Goal: Find specific page/section: Find specific page/section

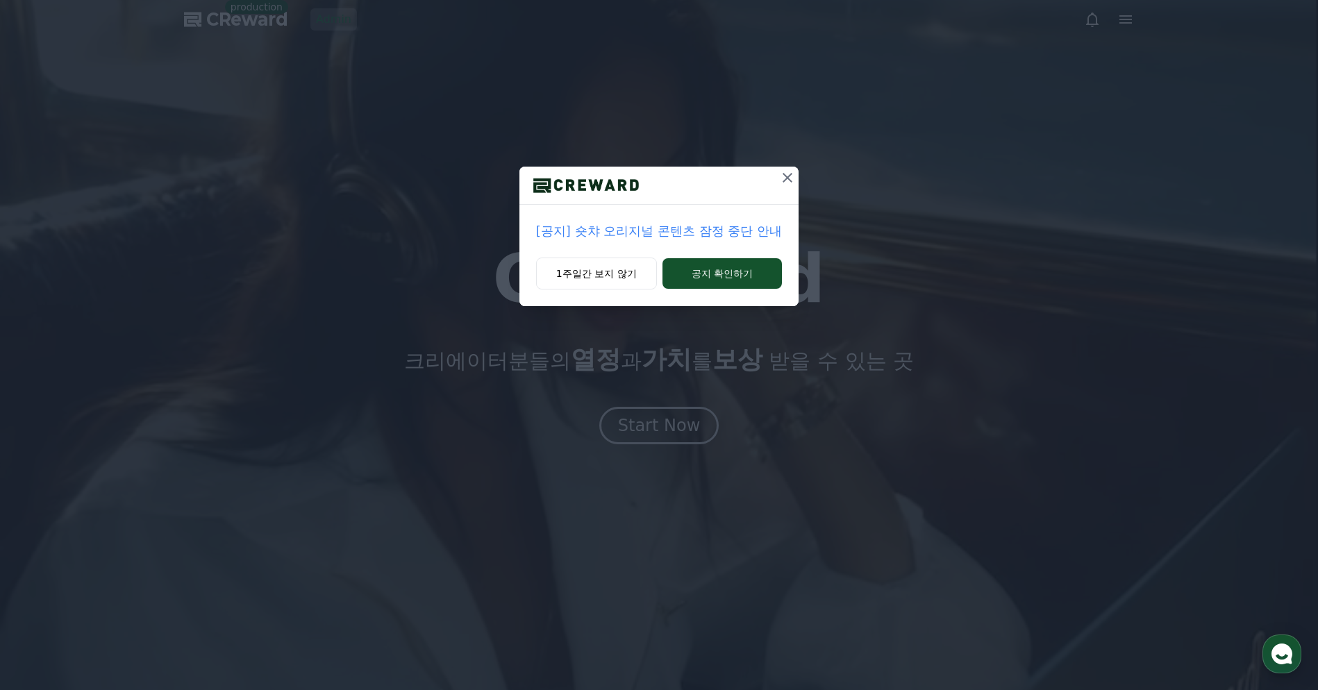
click at [782, 181] on icon at bounding box center [787, 177] width 17 height 17
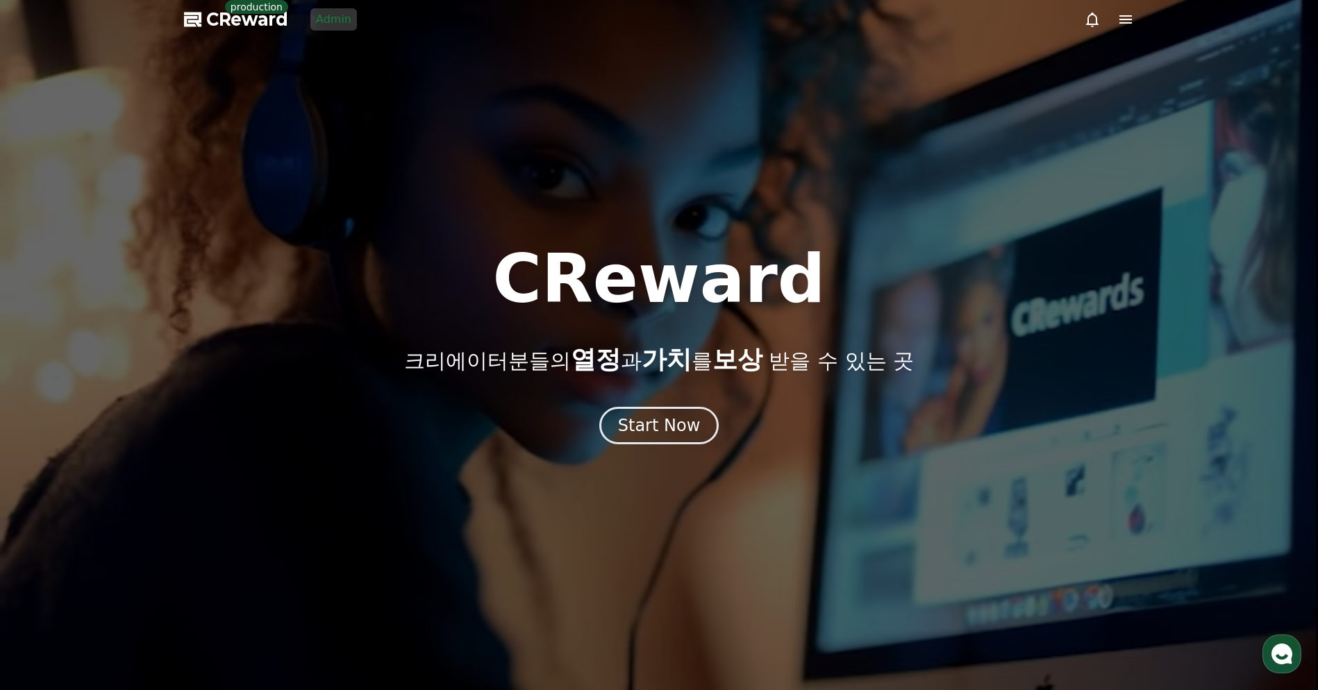
click at [344, 20] on link "Admin" at bounding box center [333, 19] width 47 height 22
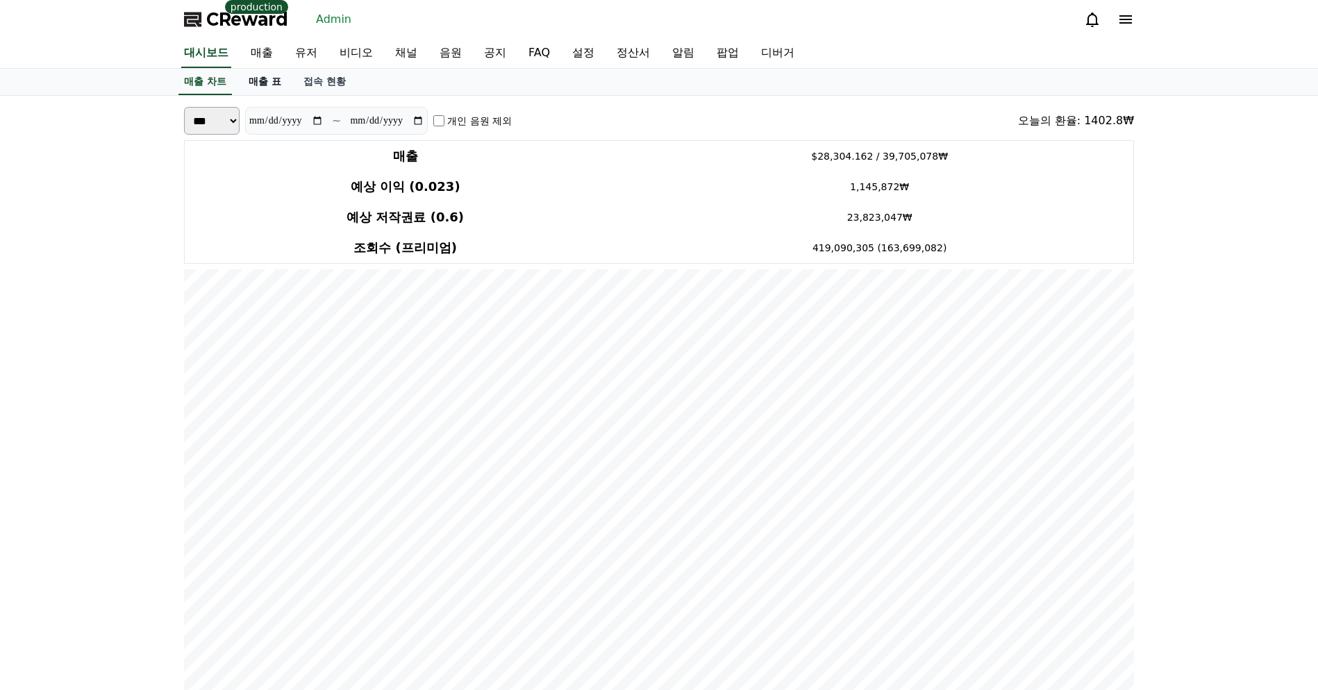
click at [256, 76] on link "매출 표" at bounding box center [264, 82] width 55 height 26
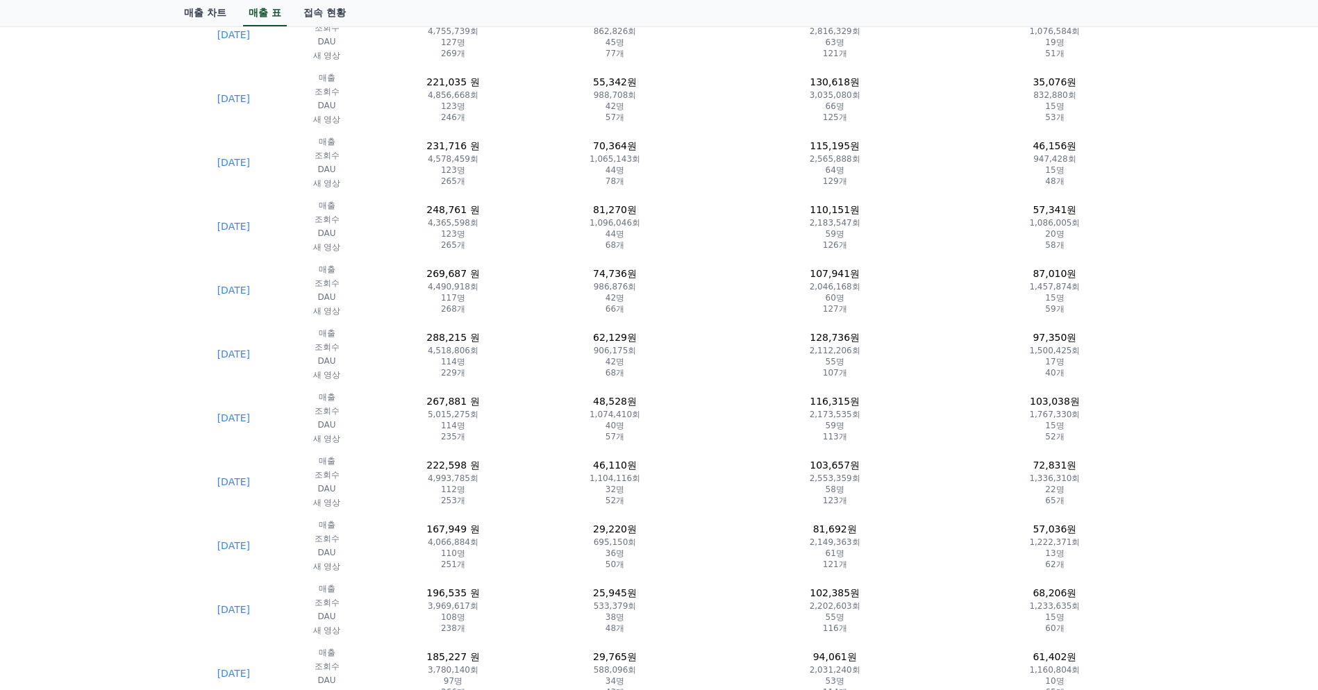
scroll to position [1604, 0]
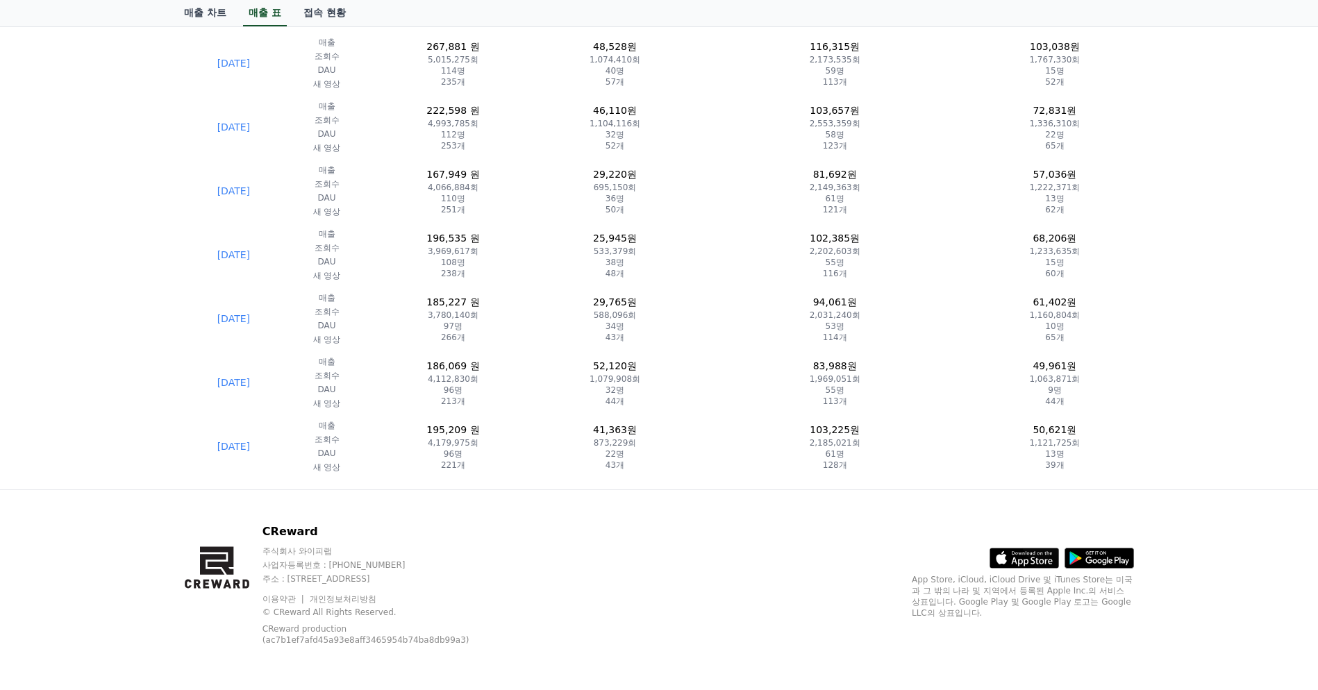
click at [565, 577] on div "CReward 주식회사 와이피랩 사업자등록번호 : [PHONE_NUMBER] 주소 : [STREET_ADDRESS] 이용약관 개인정보처리방침 …" at bounding box center [659, 590] width 972 height 200
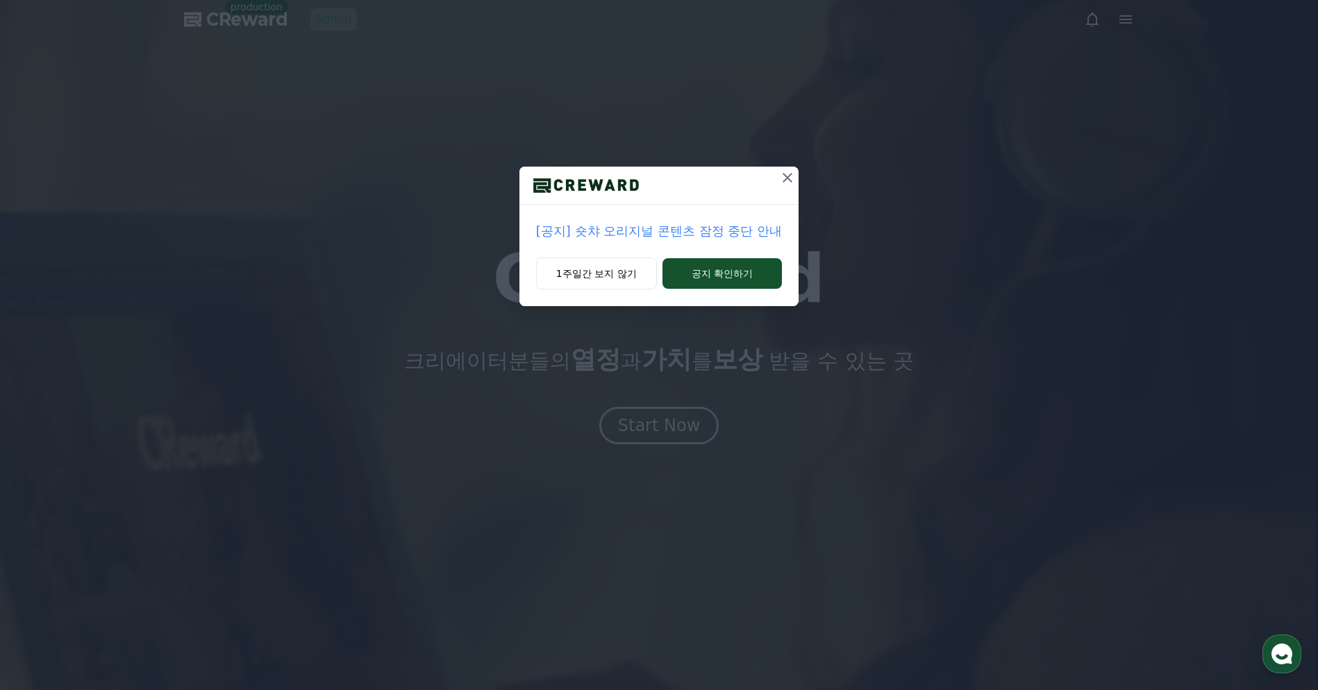
click at [790, 176] on icon at bounding box center [787, 177] width 17 height 17
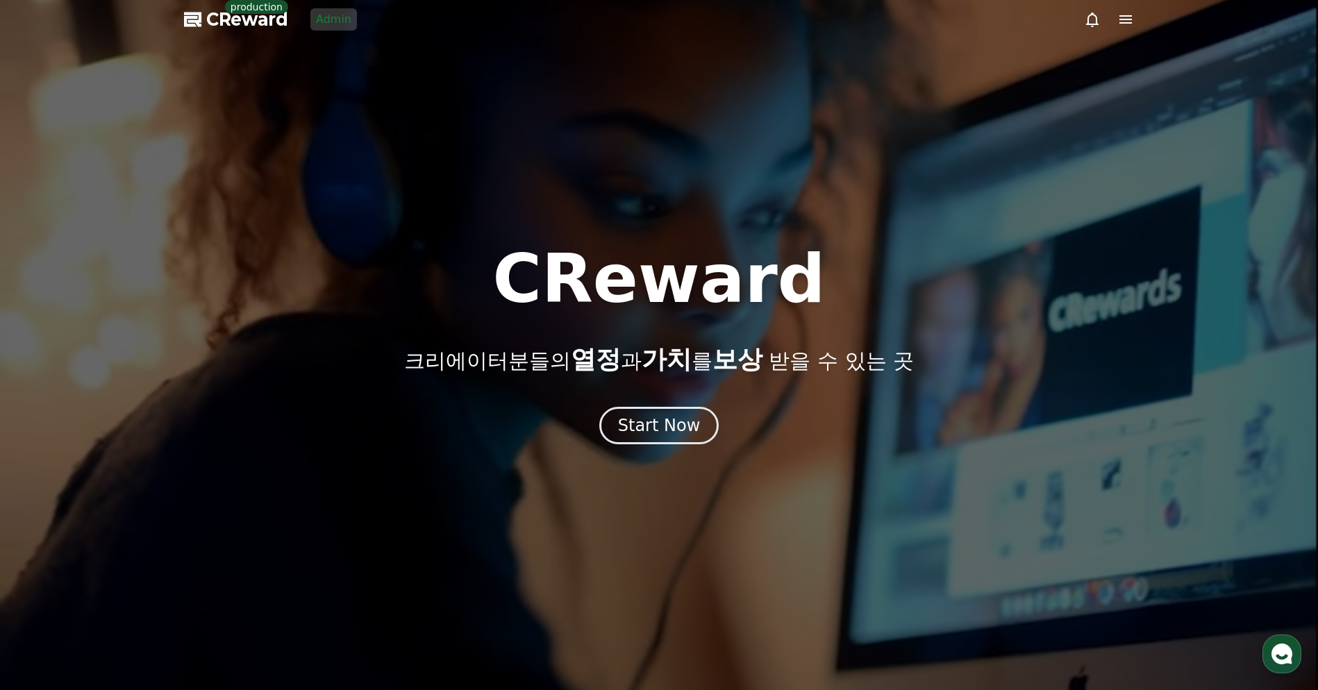
click at [332, 20] on link "Admin" at bounding box center [333, 19] width 47 height 22
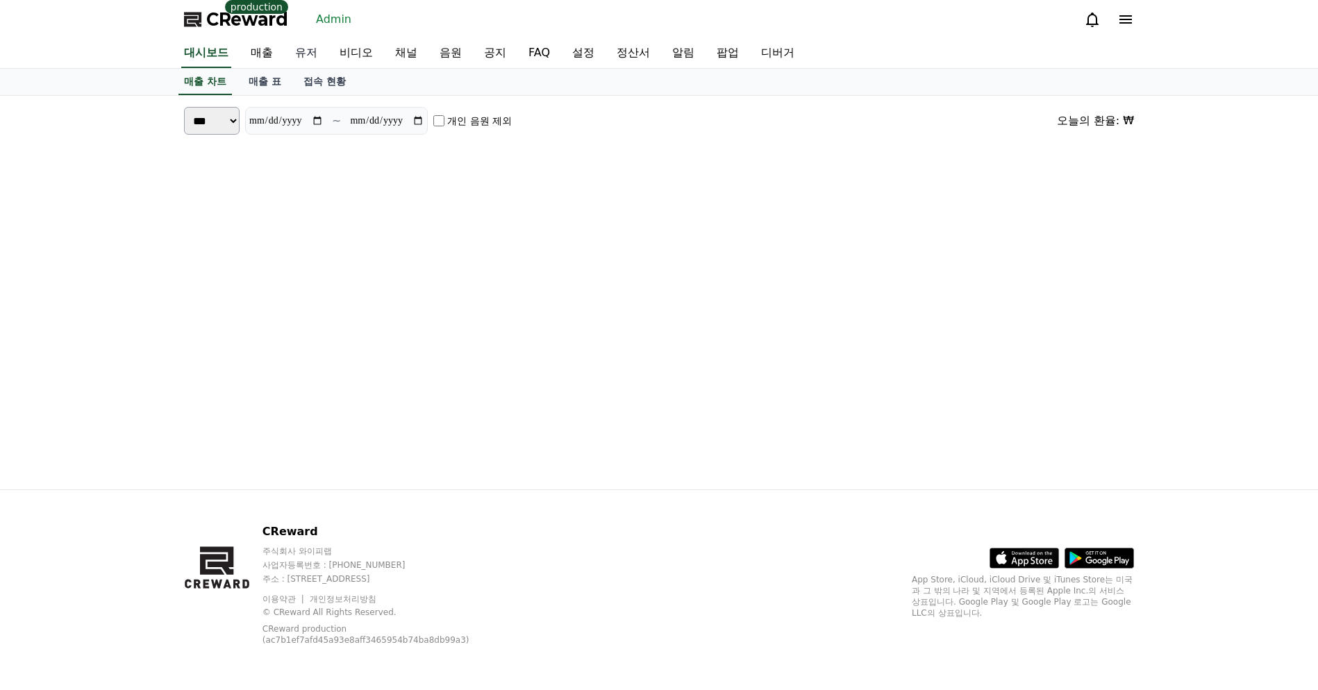
click at [300, 47] on link "유저" at bounding box center [306, 53] width 44 height 29
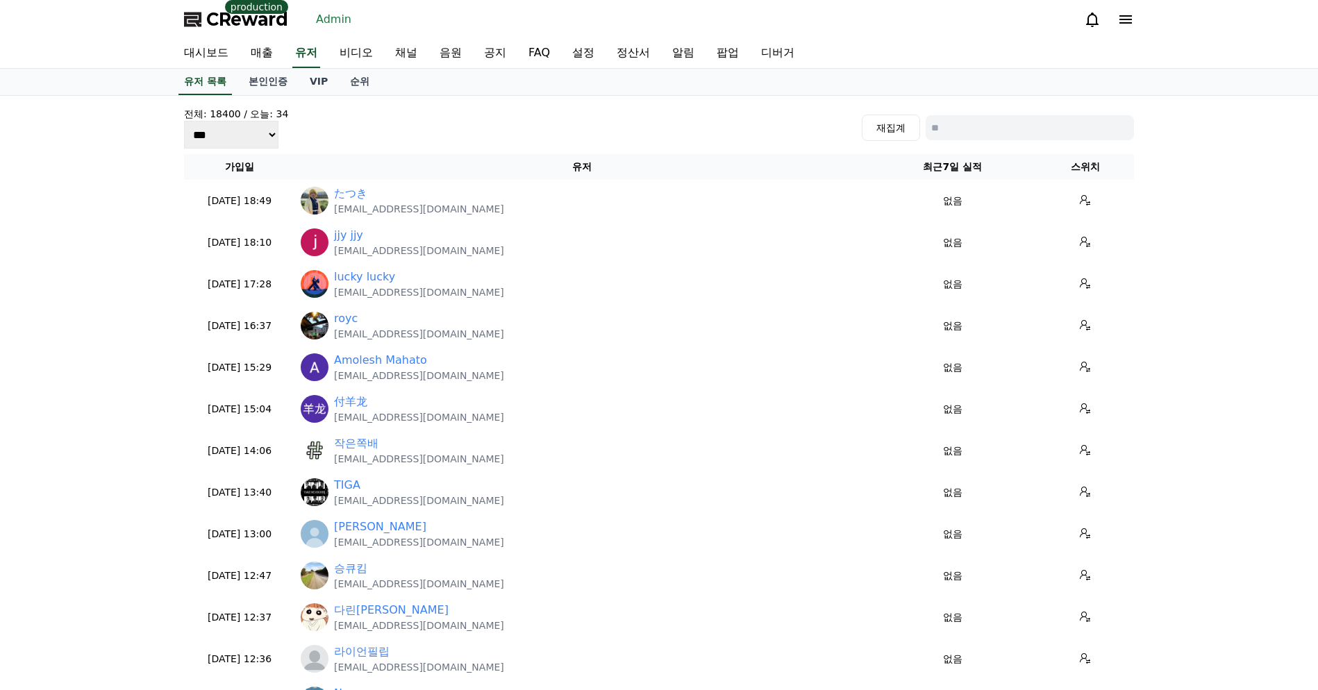
click at [996, 128] on input at bounding box center [1030, 127] width 208 height 25
paste input "**********"
type input "**********"
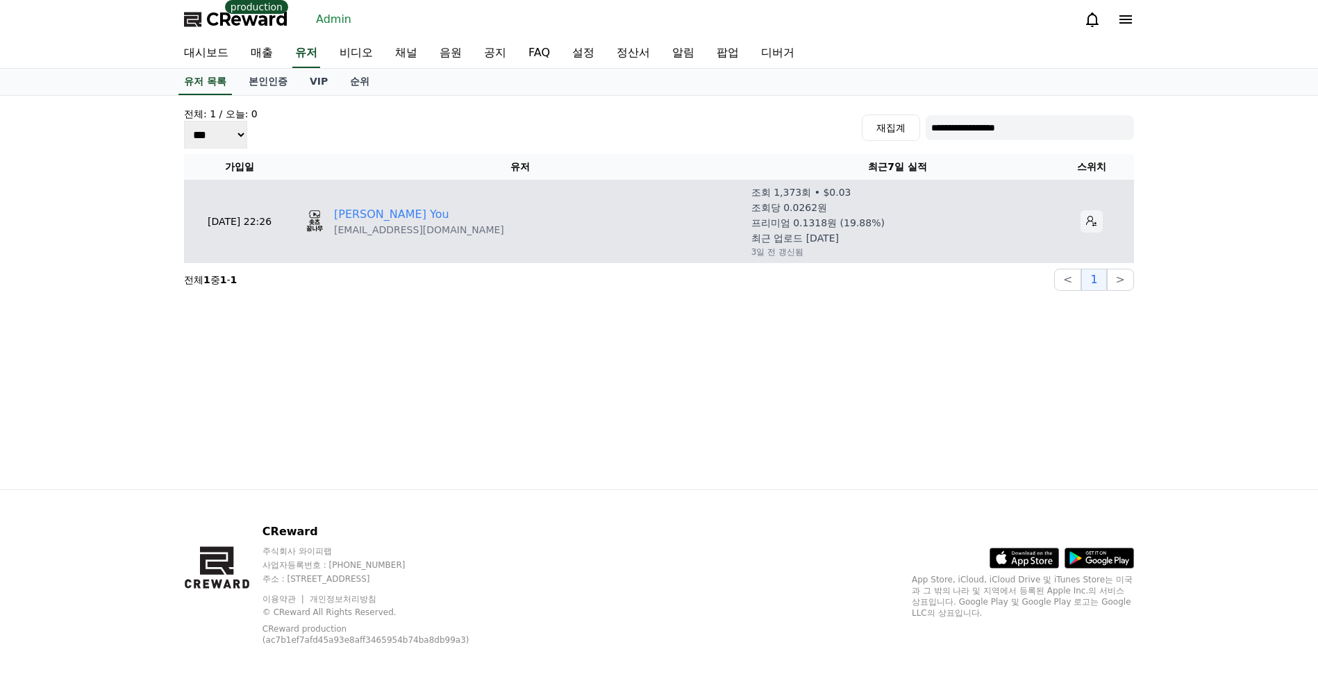
click at [1091, 227] on button at bounding box center [1091, 221] width 22 height 22
